Goal: Task Accomplishment & Management: Manage account settings

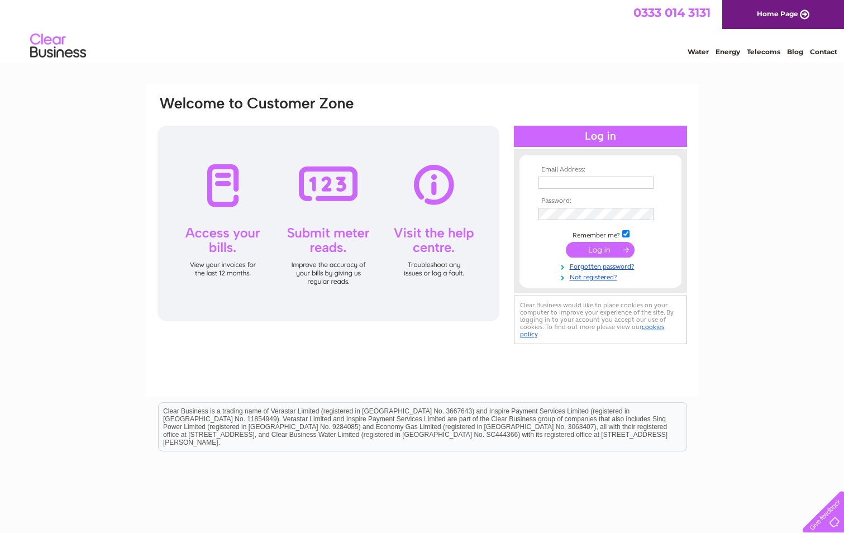
click at [548, 179] on input "text" at bounding box center [596, 183] width 115 height 12
click at [607, 180] on input "text" at bounding box center [597, 183] width 116 height 13
type input "invoices@storagevault.com"
click at [566, 243] on input "submit" at bounding box center [600, 251] width 69 height 16
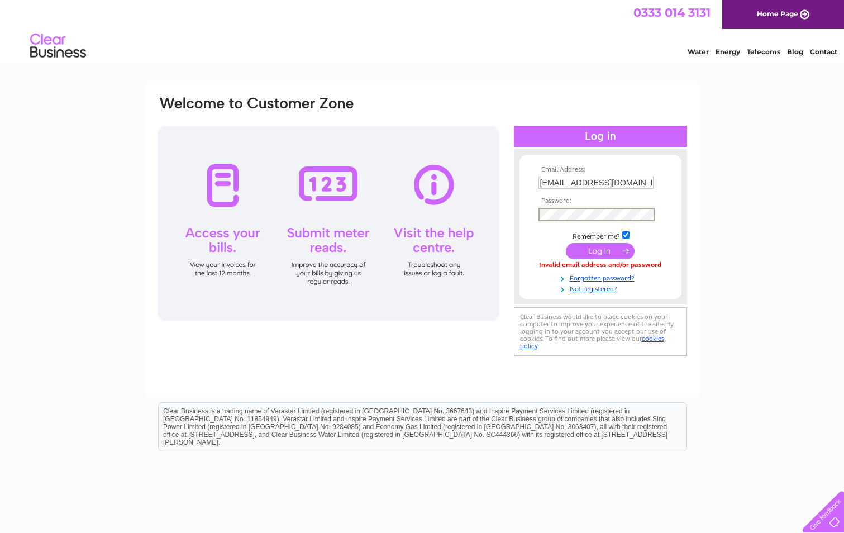
click at [566, 243] on input "submit" at bounding box center [600, 251] width 69 height 16
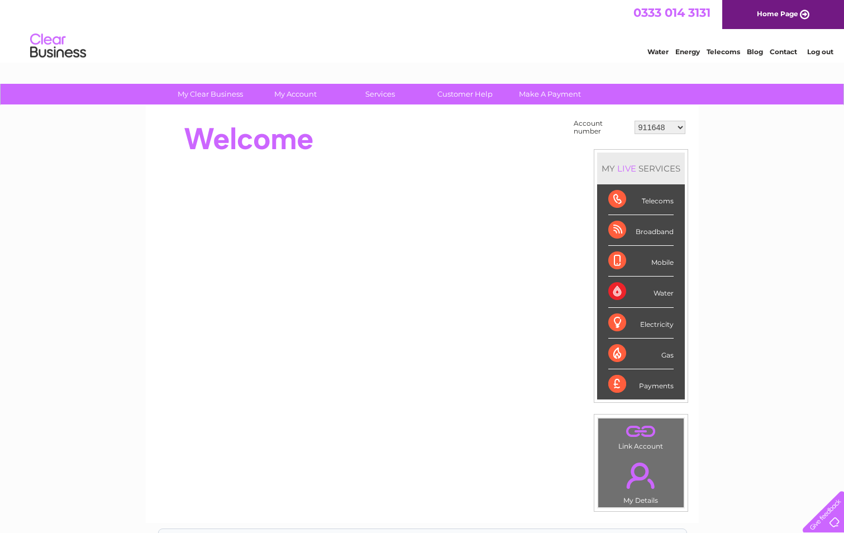
click at [679, 129] on select "911648 975946 979041 980046 990352 990353 990356 990361 997232 1080773 1081707 …" at bounding box center [660, 127] width 51 height 13
select select "30280216"
click at [635, 121] on select "911648 975946 979041 980046 990352 990353 990356 990361 997232 1080773 1081707 …" at bounding box center [660, 127] width 51 height 13
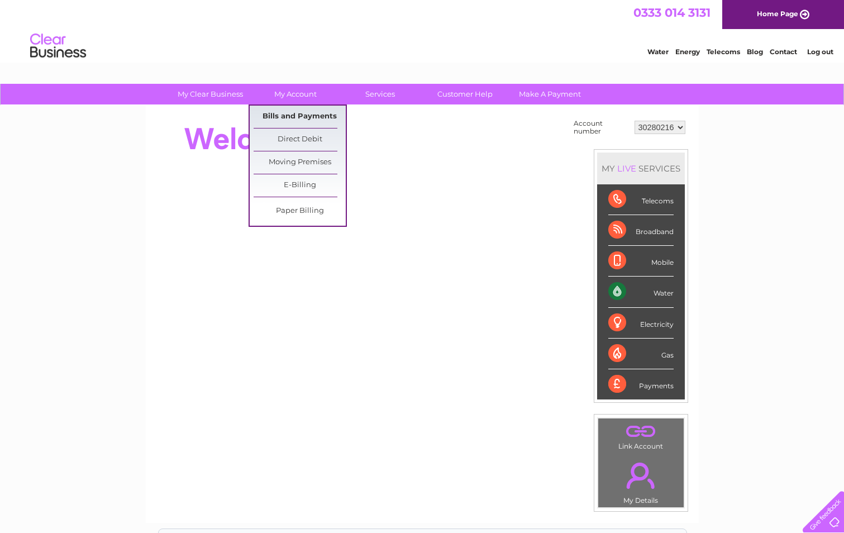
click at [292, 115] on link "Bills and Payments" at bounding box center [300, 117] width 92 height 22
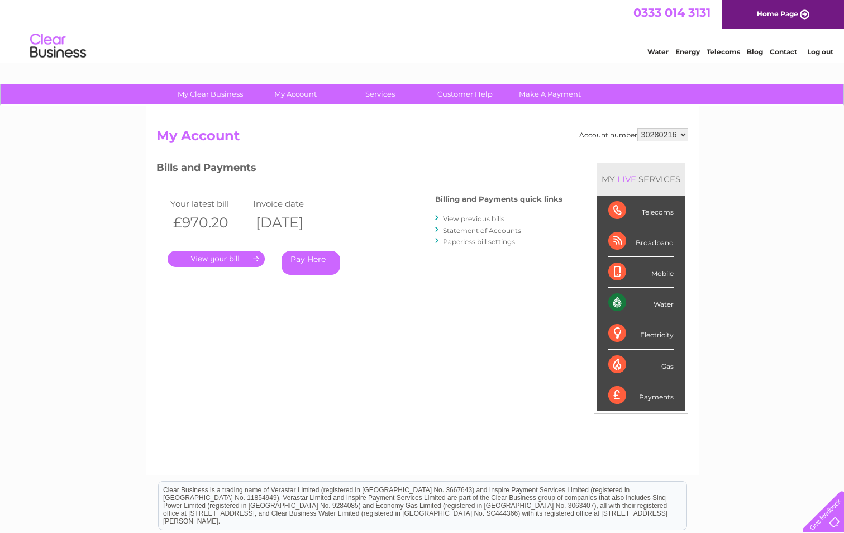
click at [212, 254] on link "." at bounding box center [216, 259] width 97 height 16
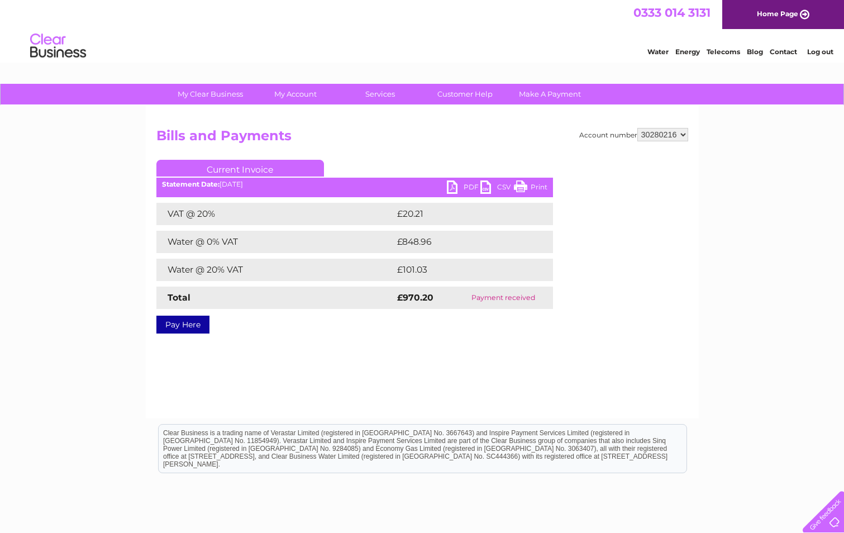
click at [455, 191] on link "PDF" at bounding box center [464, 188] width 34 height 16
